Goal: Complete application form: Complete application form

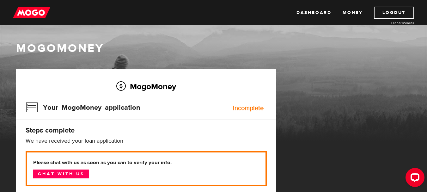
click at [35, 108] on h3 "Your MogoMoney application" at bounding box center [83, 107] width 115 height 16
click at [249, 105] on div "Incomplete" at bounding box center [248, 108] width 31 height 6
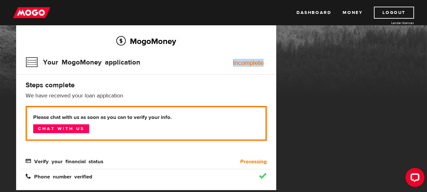
scroll to position [51, 0]
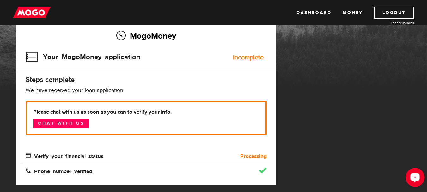
click at [102, 159] on div "Verify your financial status" at bounding box center [115, 156] width 188 height 8
click at [250, 155] on b "Processing" at bounding box center [253, 156] width 27 height 8
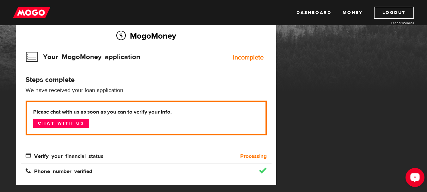
click at [104, 155] on div "Verify your financial status" at bounding box center [115, 156] width 188 height 8
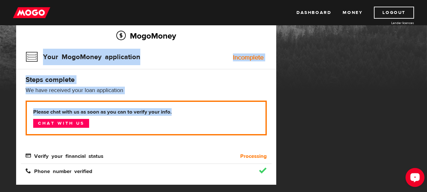
drag, startPoint x: 35, startPoint y: 55, endPoint x: 254, endPoint y: 101, distance: 223.2
click at [254, 101] on div "MogoMoney Your MogoMoney application Incomplete Steps complete We have received…" at bounding box center [146, 102] width 260 height 166
click at [239, 63] on div "Your MogoMoney application Incomplete" at bounding box center [146, 59] width 241 height 21
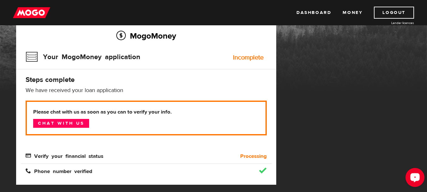
click at [414, 177] on icon "Open LiveChat chat widget" at bounding box center [415, 177] width 6 height 4
click at [321, 61] on div "MogoMoney Your MogoMoney application Expired Your MogoMoney credit decision has…" at bounding box center [213, 194] width 405 height 351
